Goal: Find specific page/section: Find specific page/section

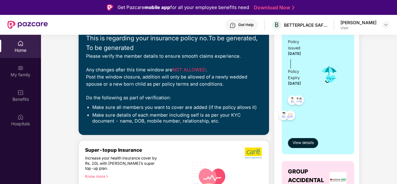
scroll to position [101, 0]
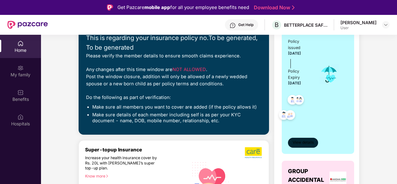
click at [302, 141] on span "View details" at bounding box center [303, 143] width 21 height 6
